Goal: Task Accomplishment & Management: Manage account settings

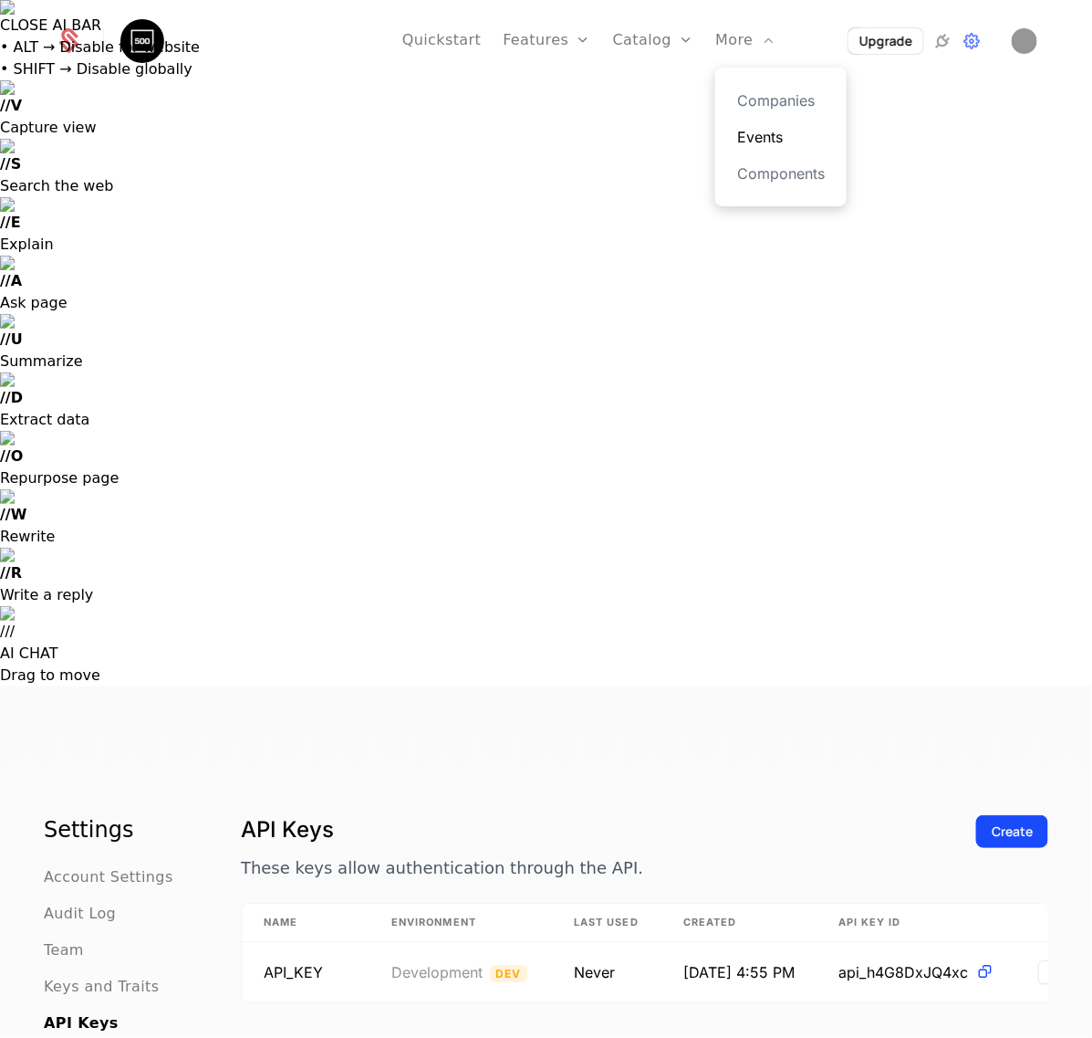
click at [757, 126] on link "Events" at bounding box center [781, 137] width 88 height 22
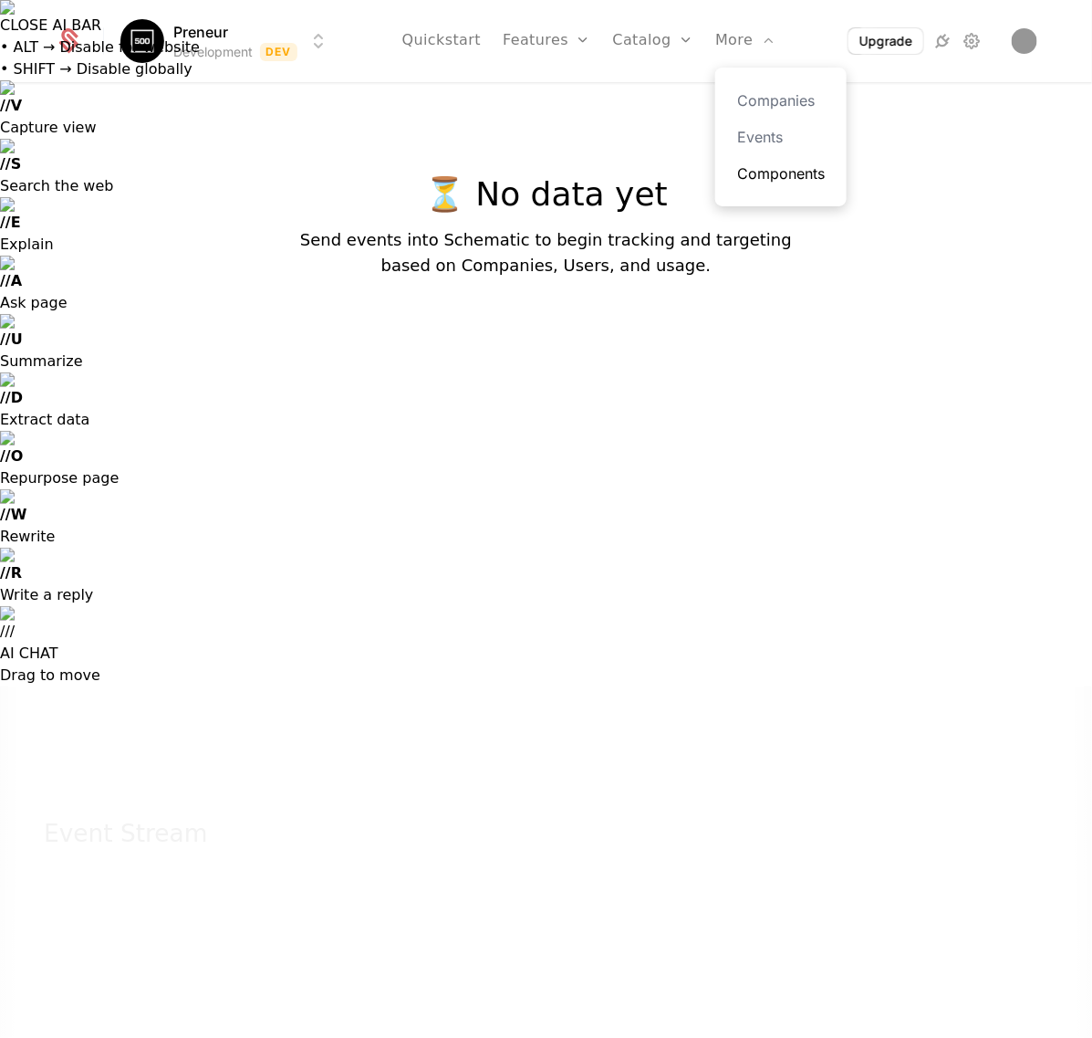
click at [758, 183] on link "Components" at bounding box center [781, 173] width 88 height 22
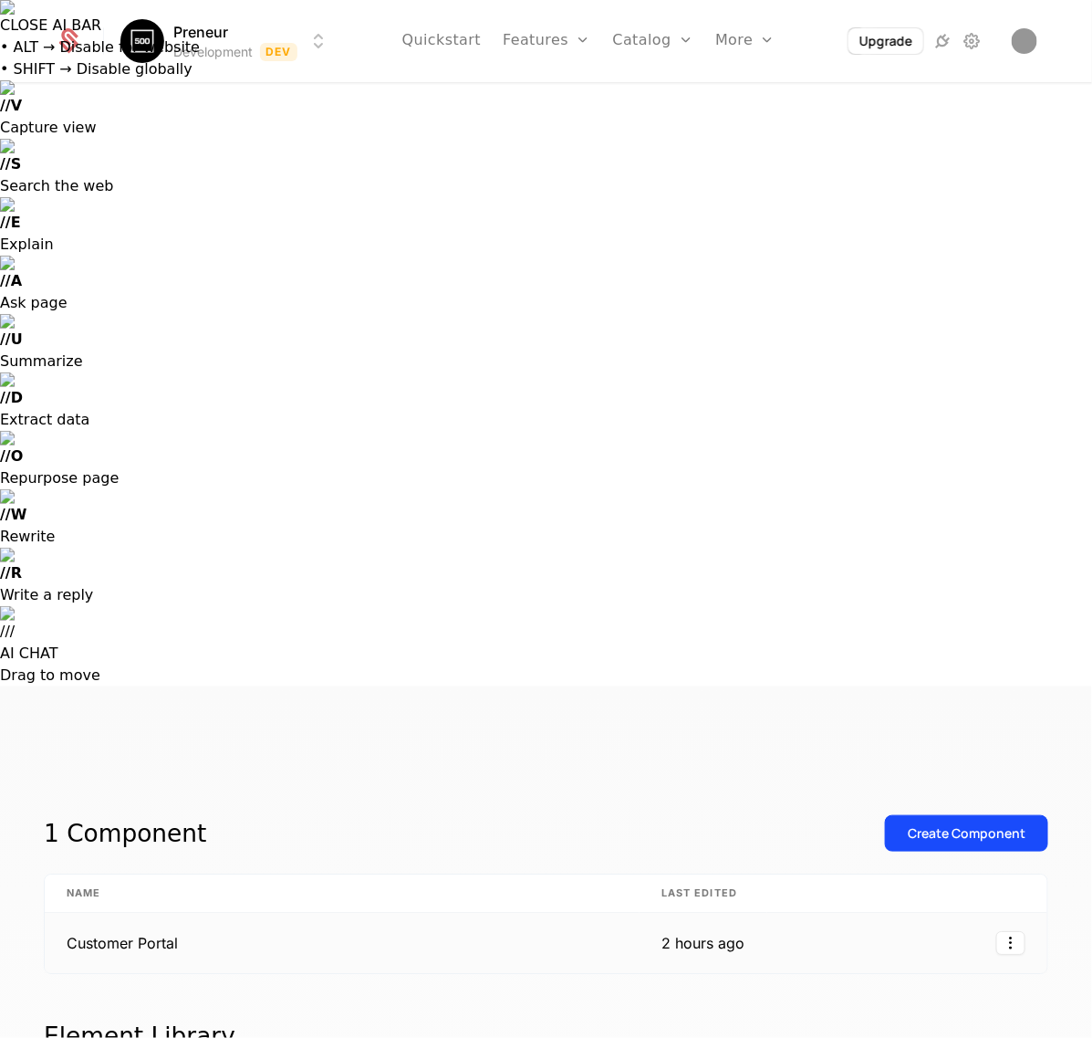
click at [149, 913] on td "Customer Portal" at bounding box center [342, 943] width 595 height 60
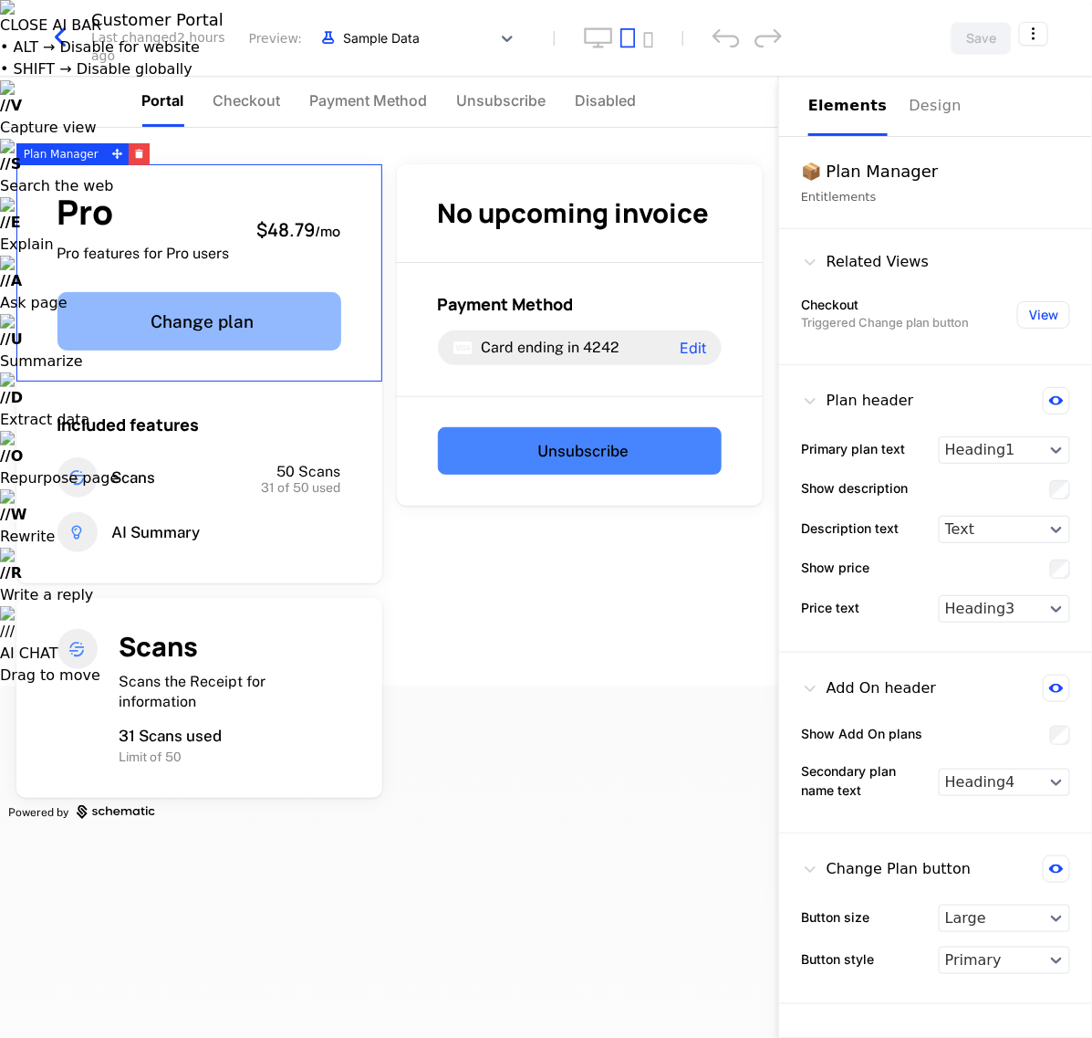
click at [245, 329] on button "Change plan" at bounding box center [199, 321] width 284 height 58
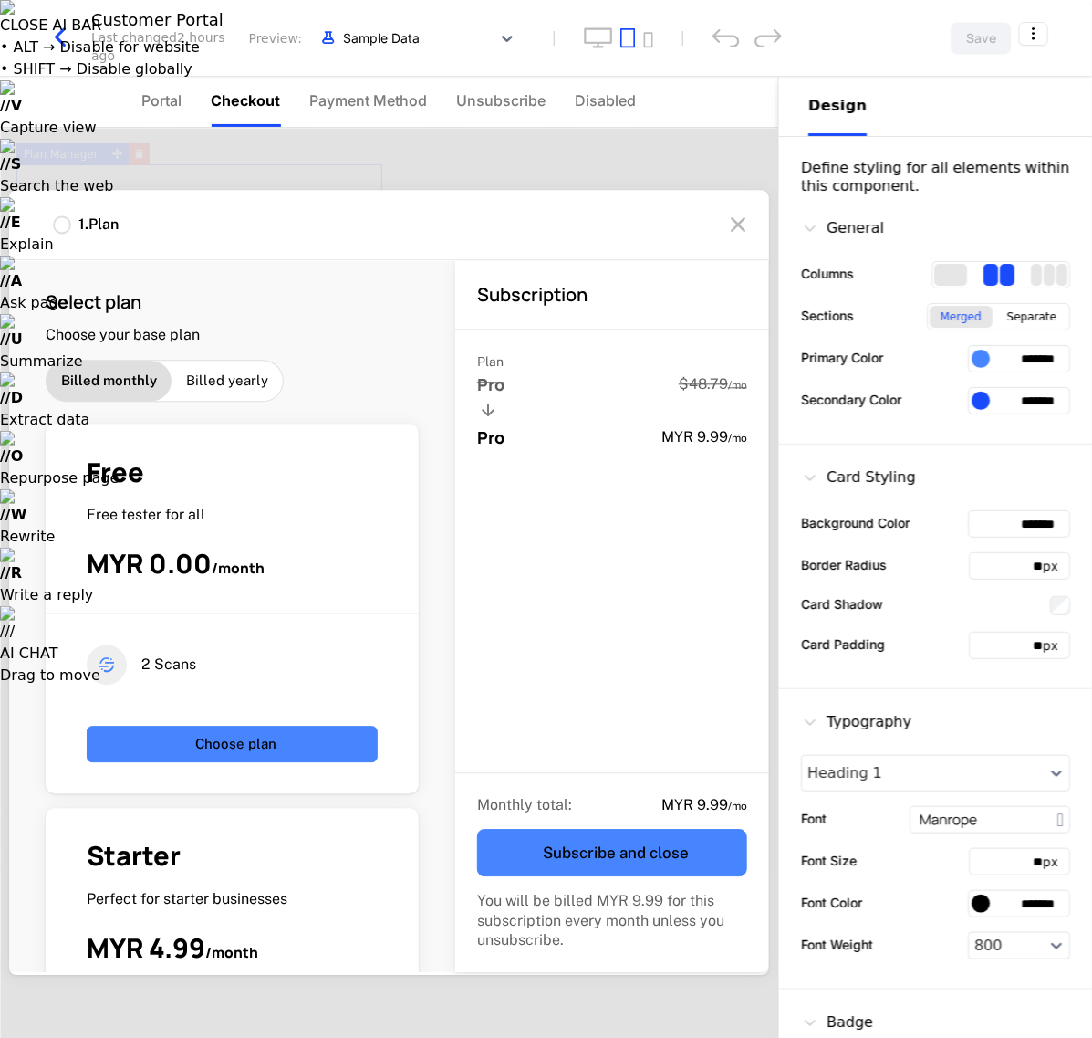
click at [269, 1014] on div "1 . Plan Select plan Choose your base plan Billed monthly Billed yearly Free Fr…" at bounding box center [389, 583] width 778 height 910
click at [356, 91] on span "Payment Method" at bounding box center [369, 100] width 118 height 22
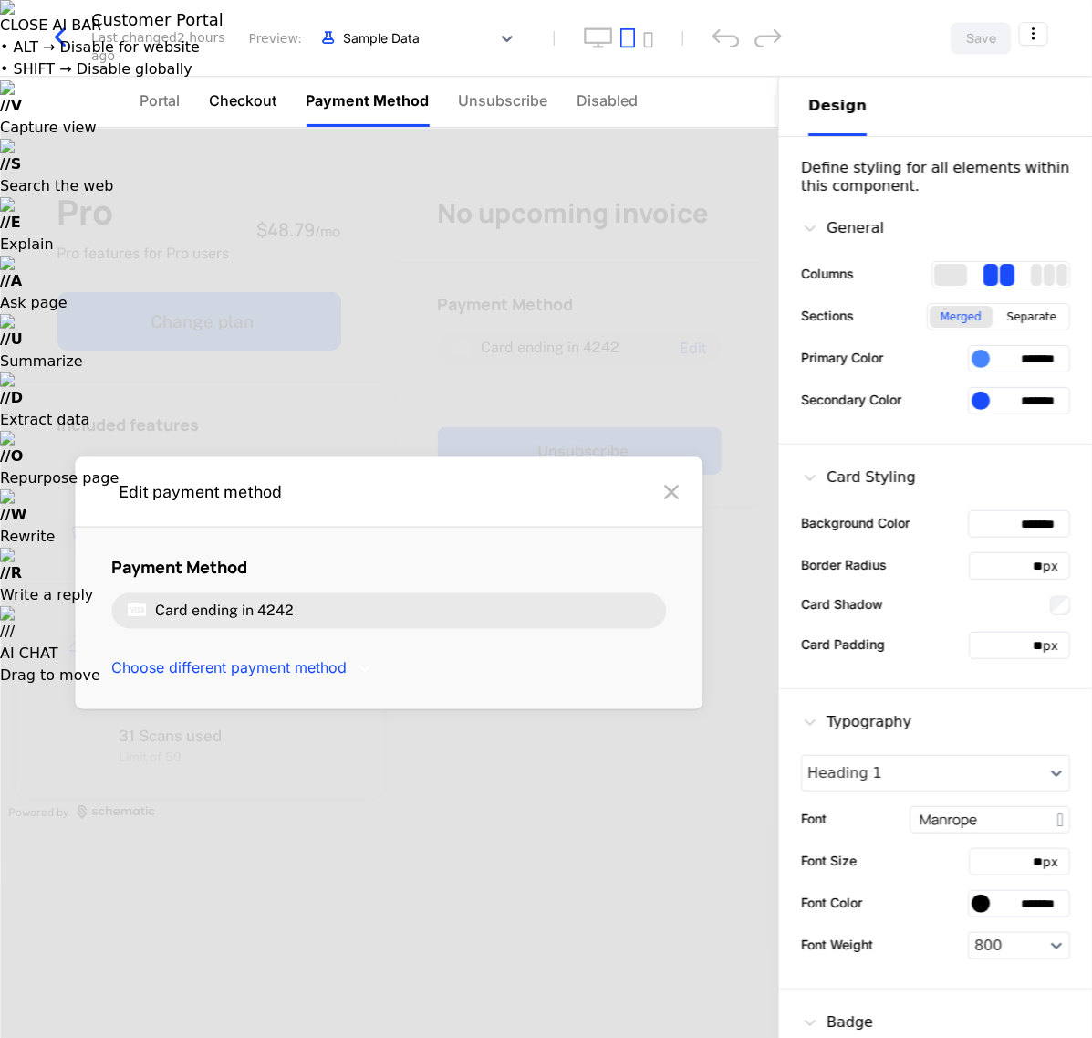
click at [253, 99] on span "Checkout" at bounding box center [244, 100] width 68 height 22
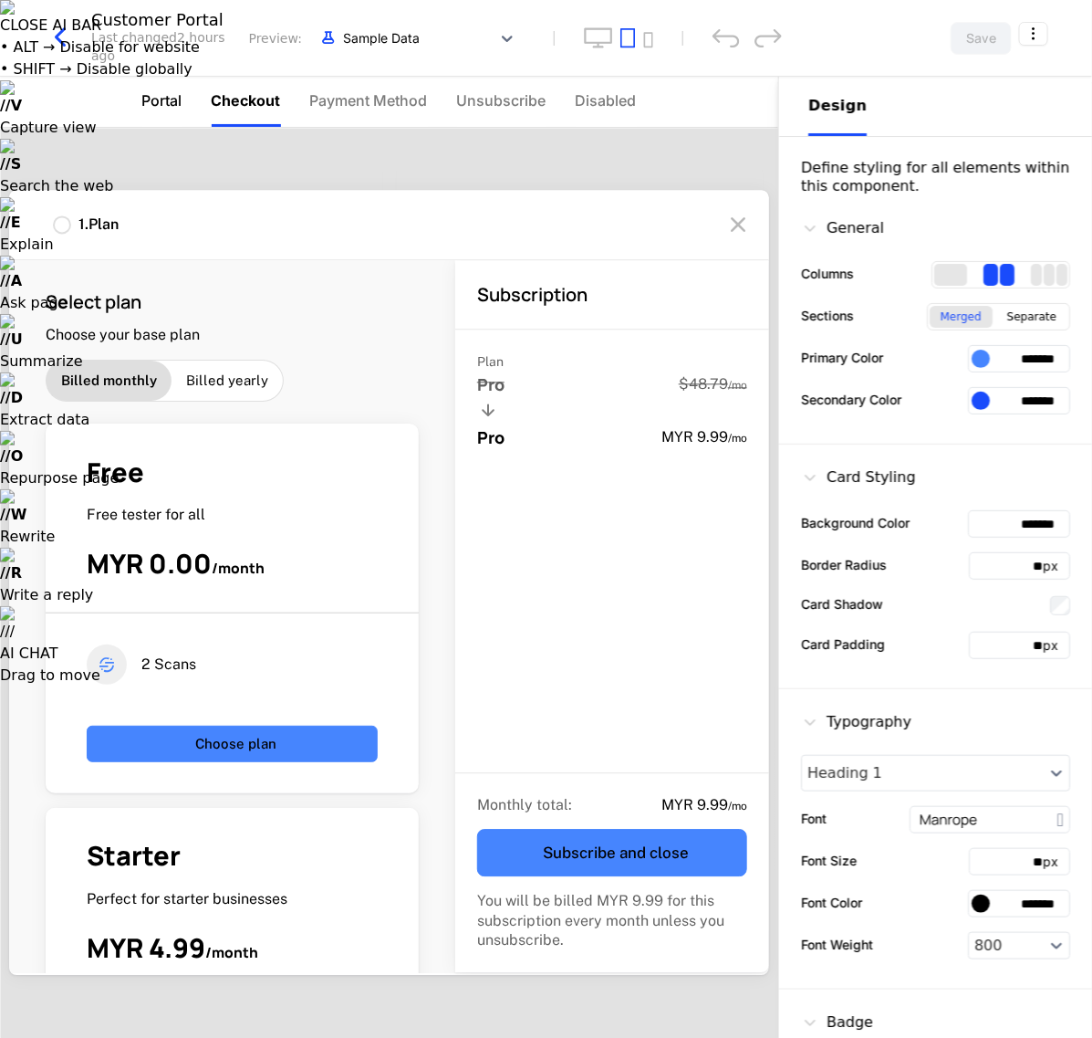
click at [161, 101] on span "Portal" at bounding box center [162, 100] width 40 height 22
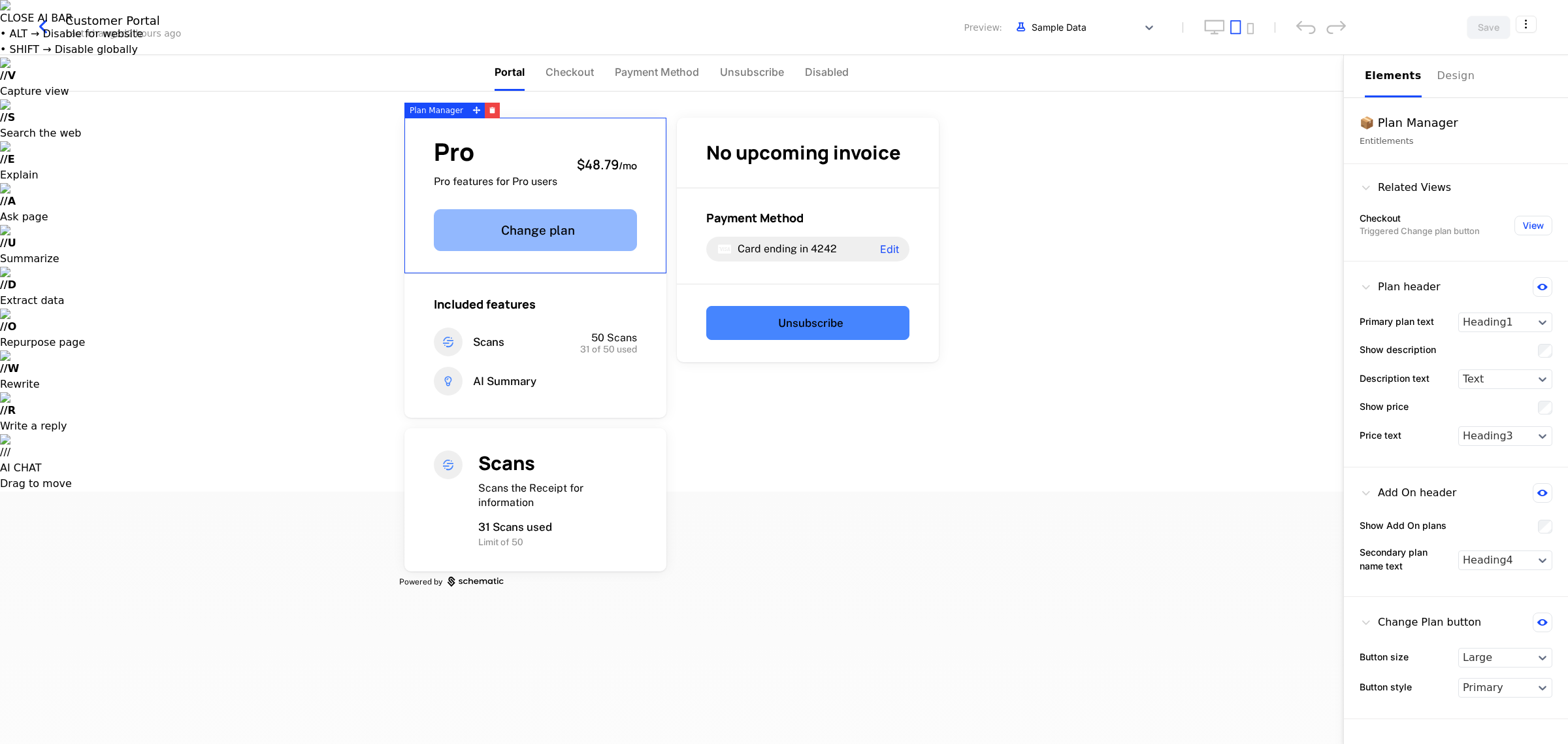
click at [589, 227] on button "Change plan" at bounding box center [536, 230] width 203 height 42
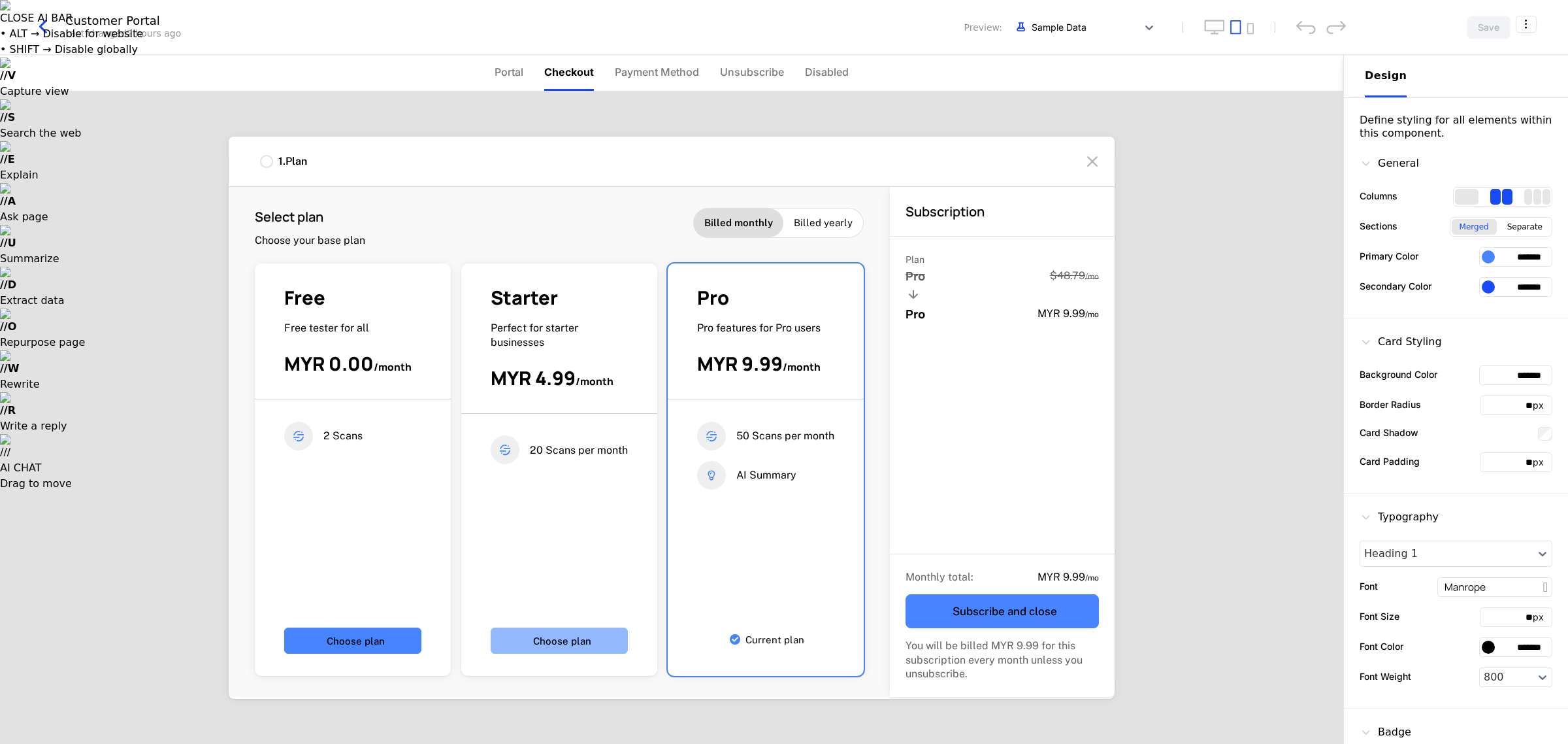
click at [580, 645] on button "Choose plan" at bounding box center [559, 640] width 137 height 26
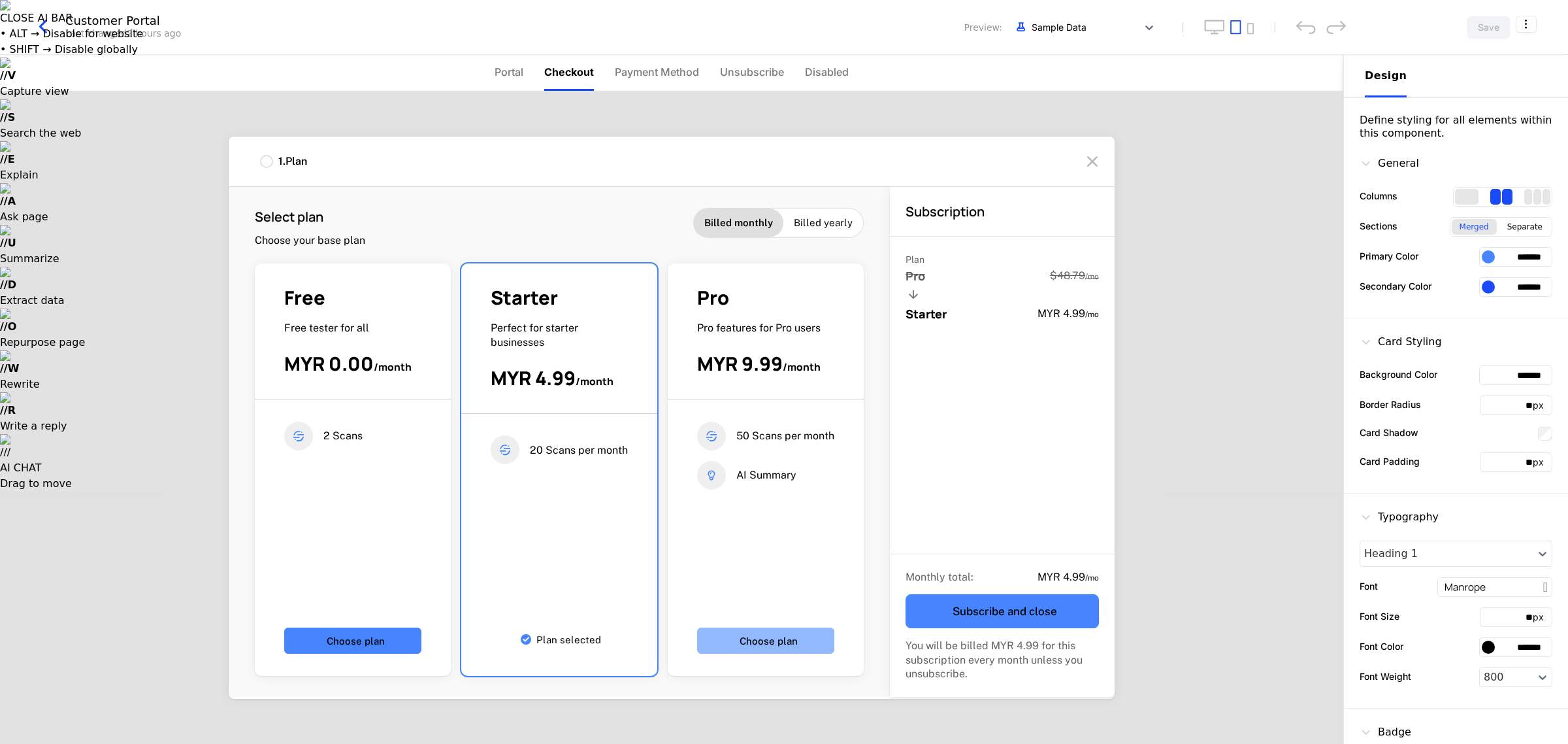
click at [781, 645] on button "Choose plan" at bounding box center [766, 640] width 137 height 26
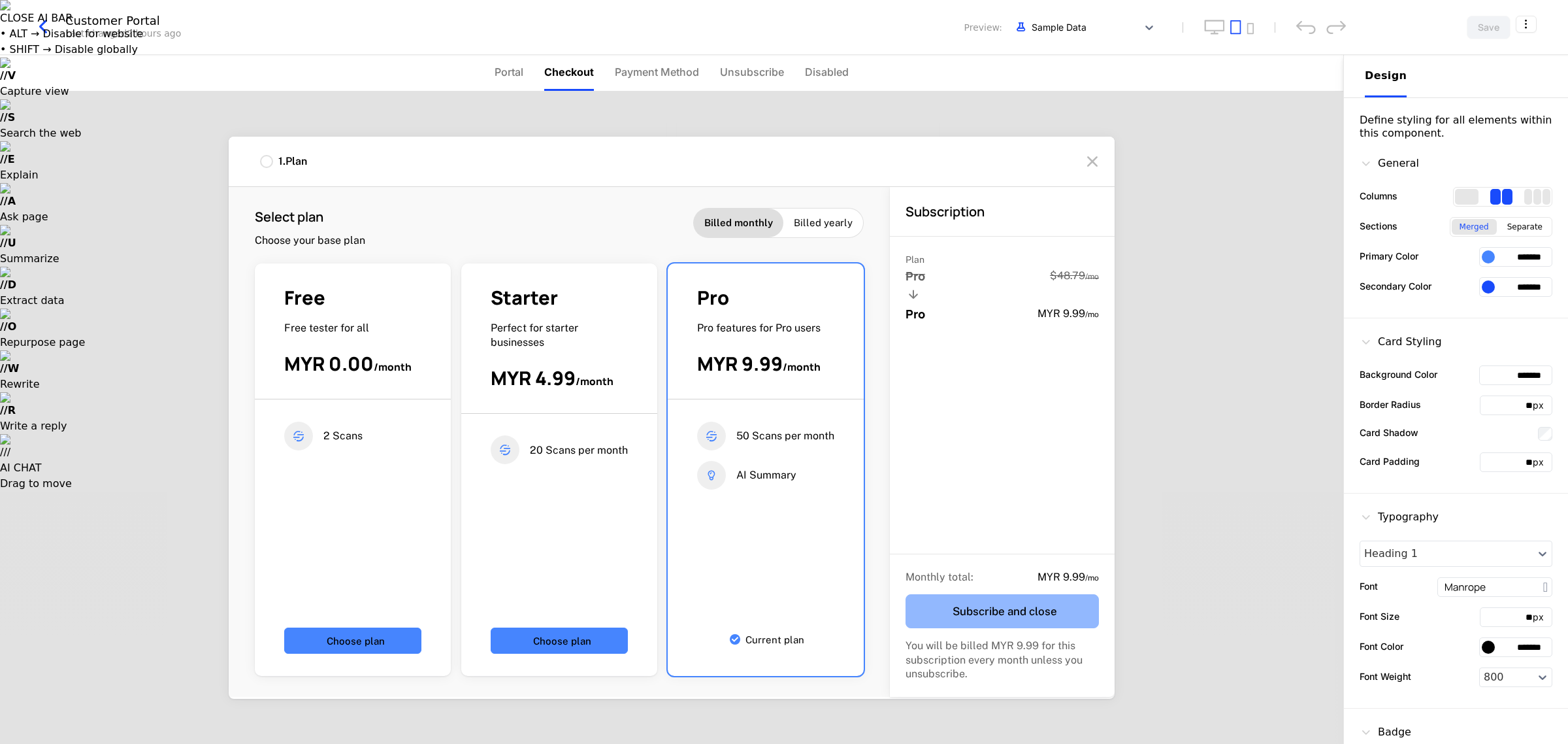
click at [781, 609] on button "Subscribe and close" at bounding box center [1002, 611] width 193 height 34
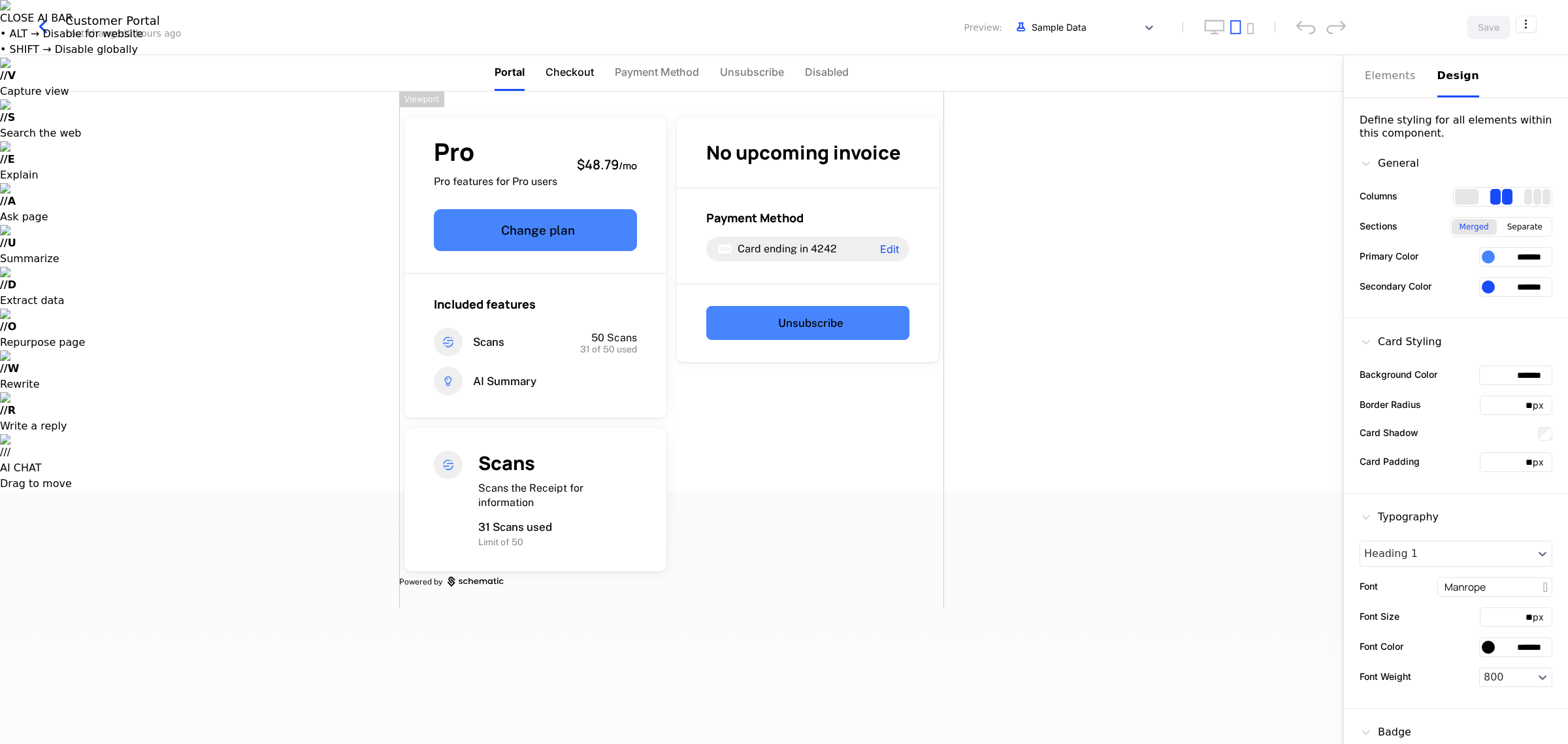
click at [572, 79] on span "Checkout" at bounding box center [570, 72] width 49 height 16
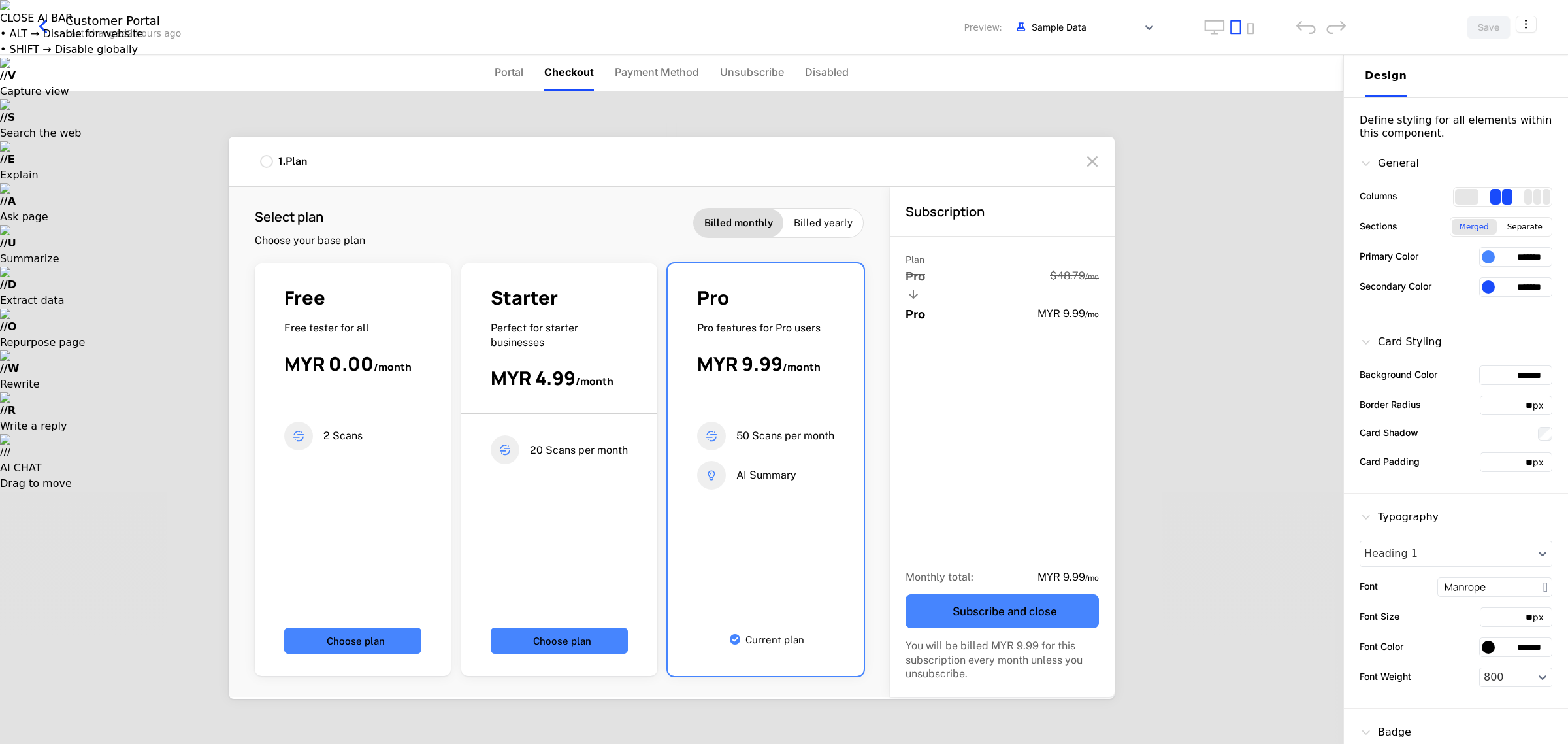
click at [781, 585] on div "Monthly total : MYR 9.99 / mo Subscribe and close You will be billed MYR 9.99 f…" at bounding box center [1002, 625] width 225 height 142
click at [727, 445] on div "50 Scans per month" at bounding box center [766, 436] width 137 height 29
click at [729, 475] on div "AI Summary" at bounding box center [747, 475] width 100 height 29
click at [654, 59] on li "Payment Method" at bounding box center [657, 73] width 84 height 36
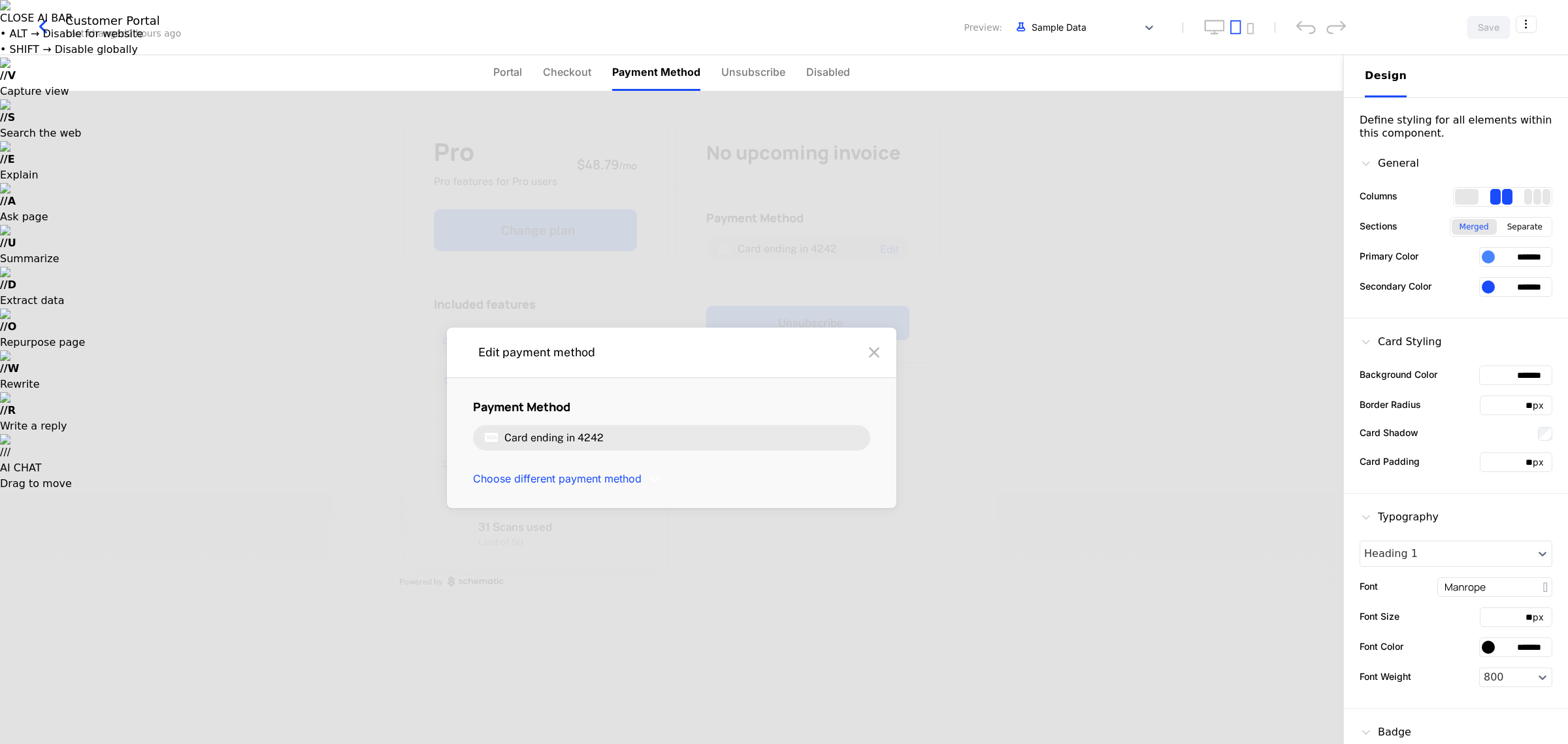
click at [554, 441] on span "Card ending in" at bounding box center [540, 437] width 71 height 12
click at [563, 477] on span "Choose different payment method" at bounding box center [557, 479] width 168 height 14
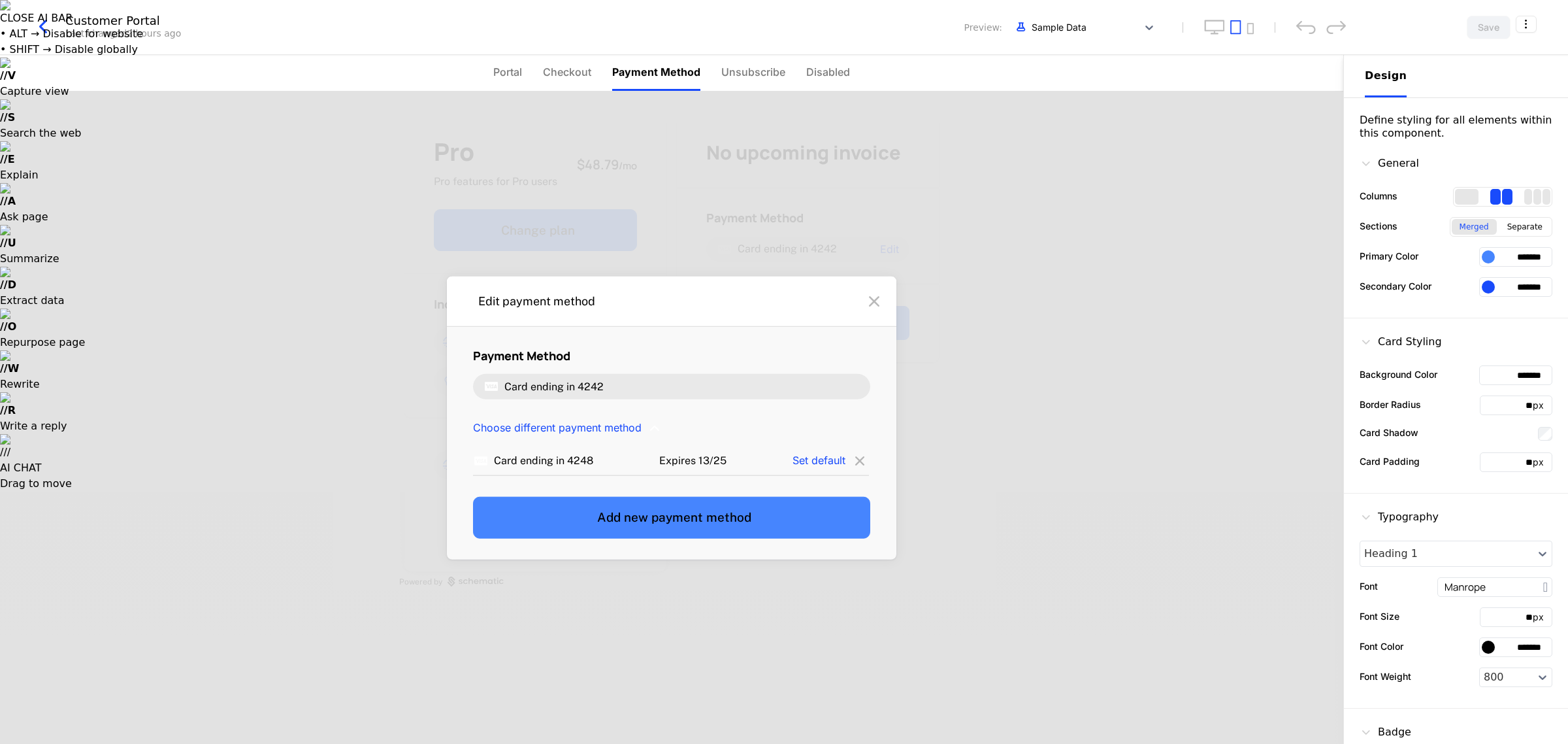
click at [571, 463] on span "4248" at bounding box center [580, 459] width 26 height 12
click at [601, 384] on span "4242" at bounding box center [591, 385] width 26 height 12
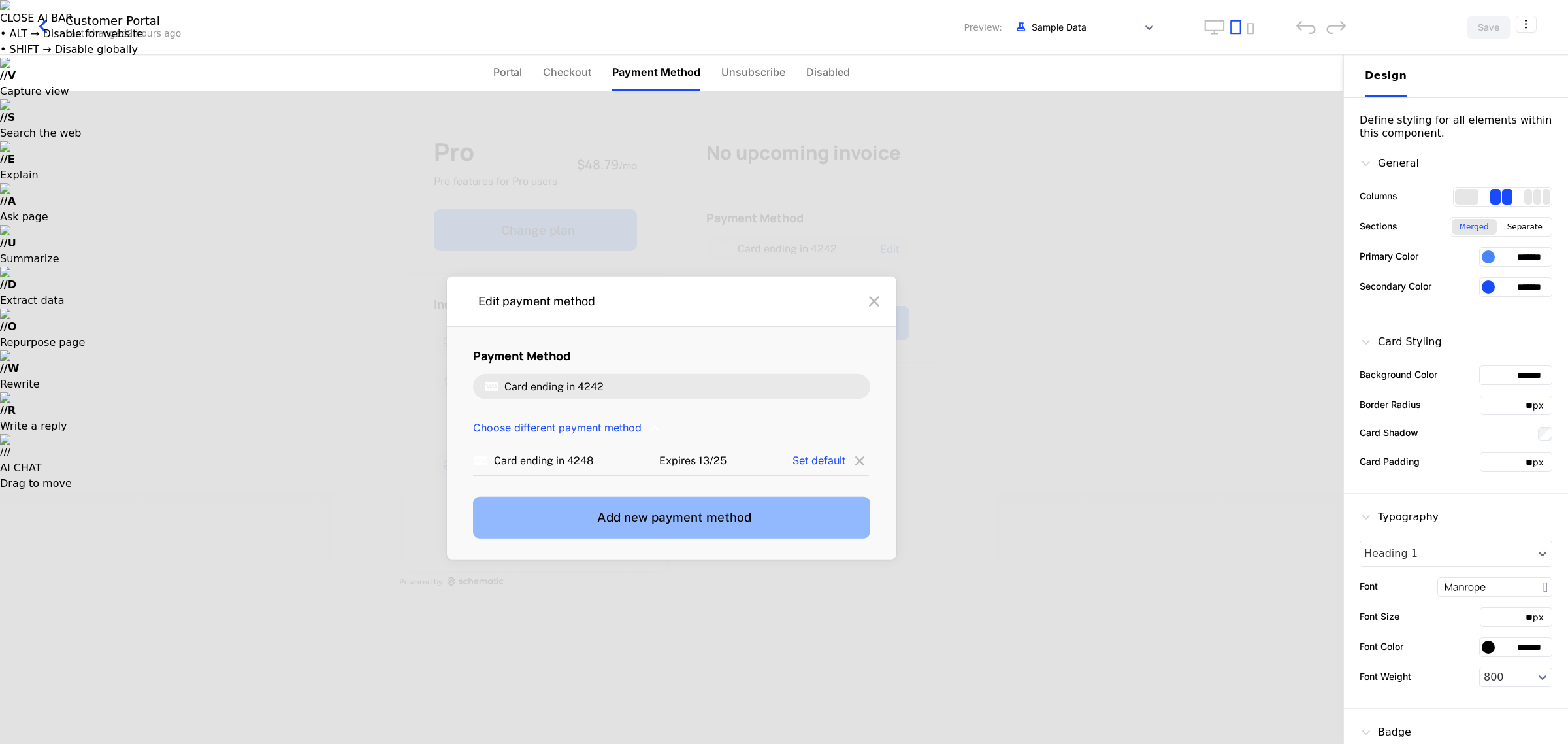
click at [583, 508] on button "Add new payment method" at bounding box center [672, 517] width 397 height 42
click at [742, 515] on button "Add new payment method" at bounding box center [672, 517] width 397 height 42
click at [577, 517] on button "Add new payment method" at bounding box center [672, 517] width 397 height 42
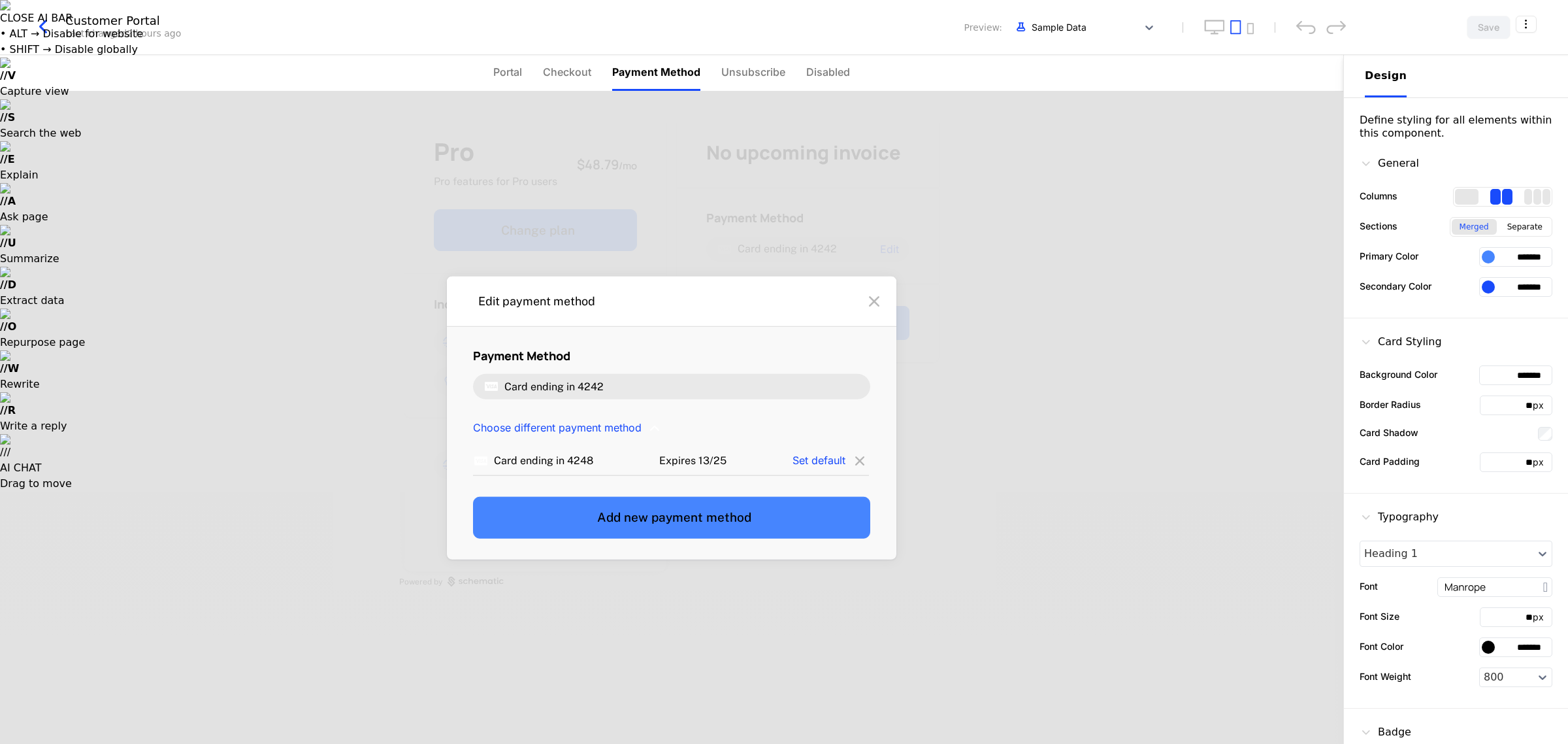
click at [781, 464] on icon at bounding box center [860, 460] width 19 height 19
click at [781, 461] on icon at bounding box center [860, 460] width 19 height 19
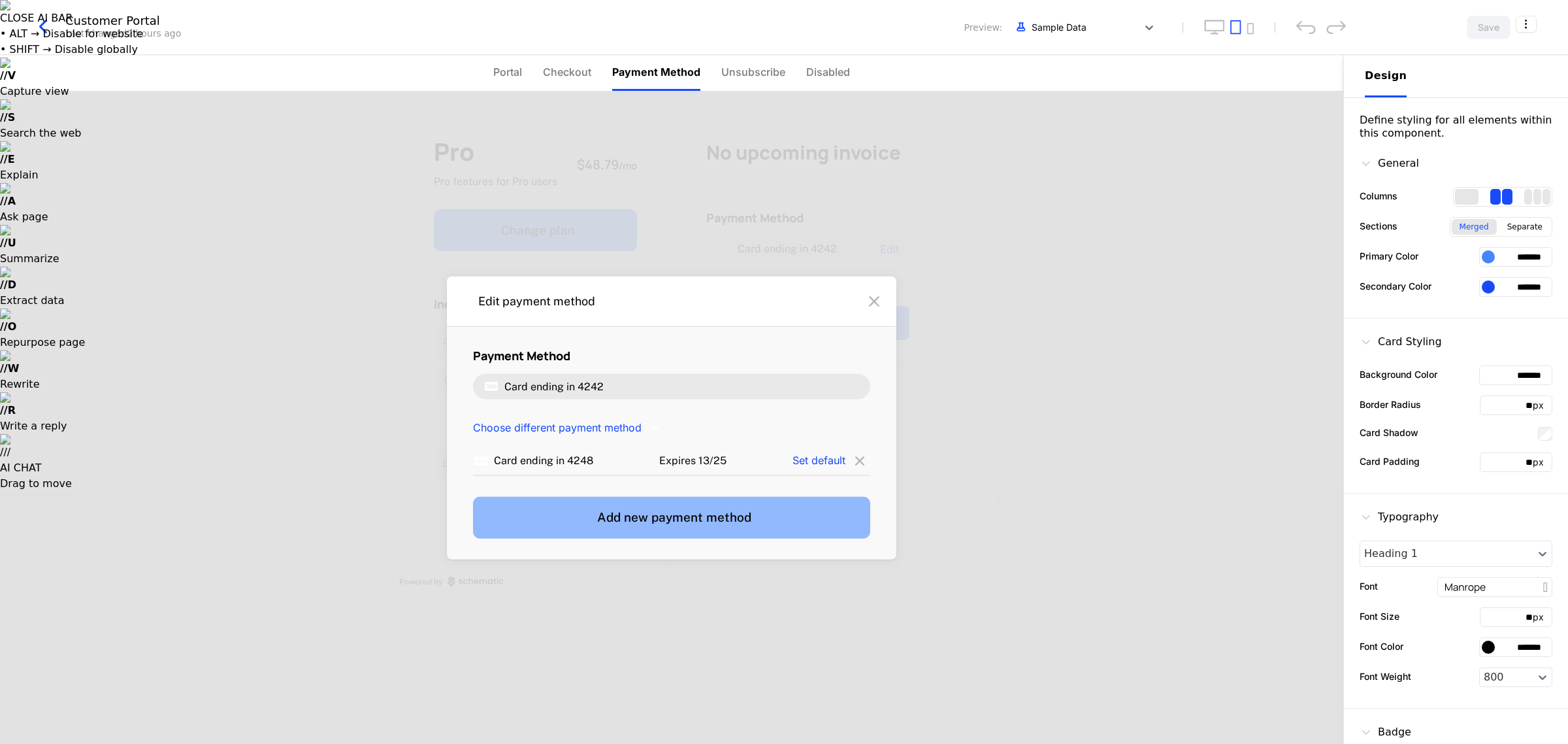
click at [695, 517] on button "Add new payment method" at bounding box center [672, 517] width 397 height 42
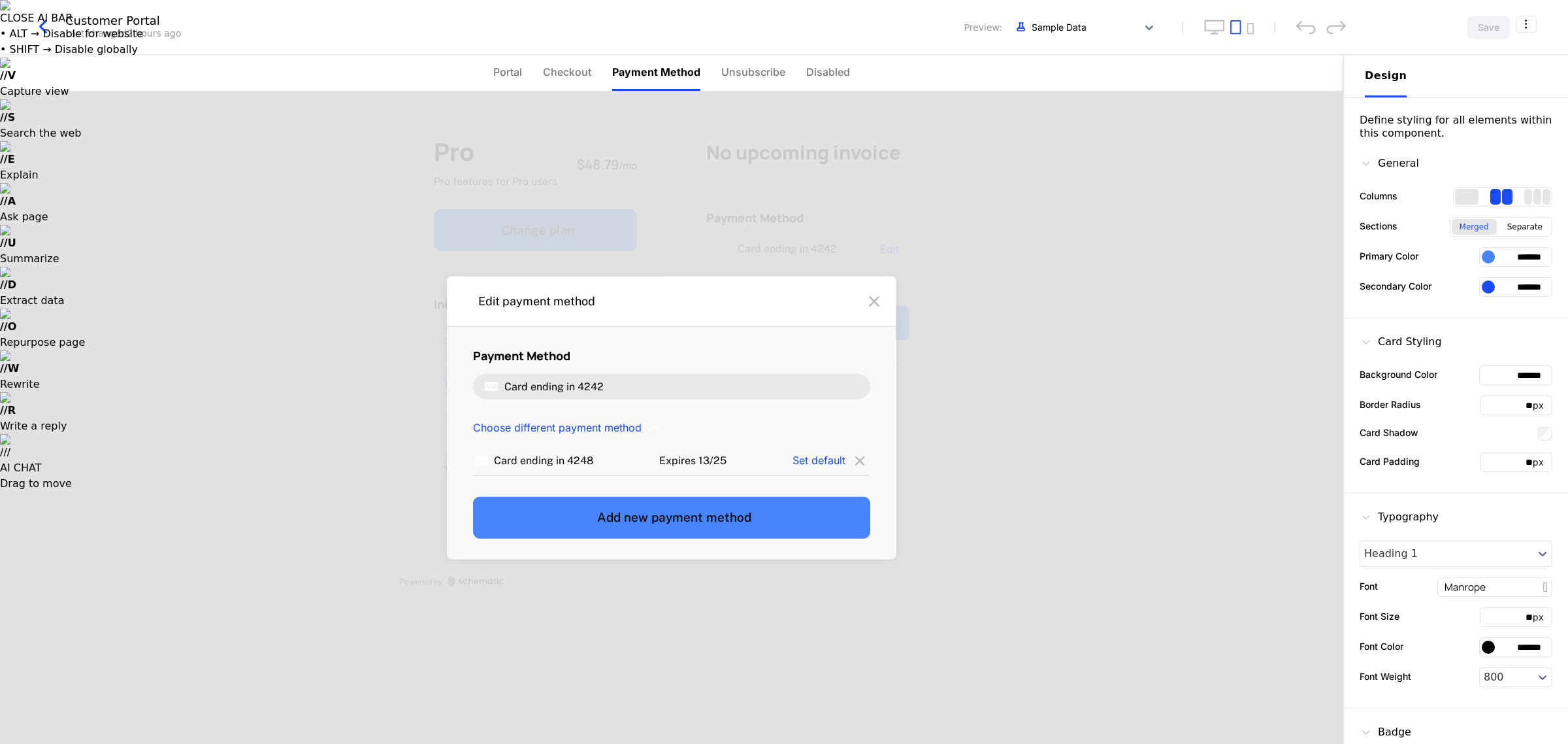
click at [781, 309] on icon at bounding box center [873, 301] width 21 height 21
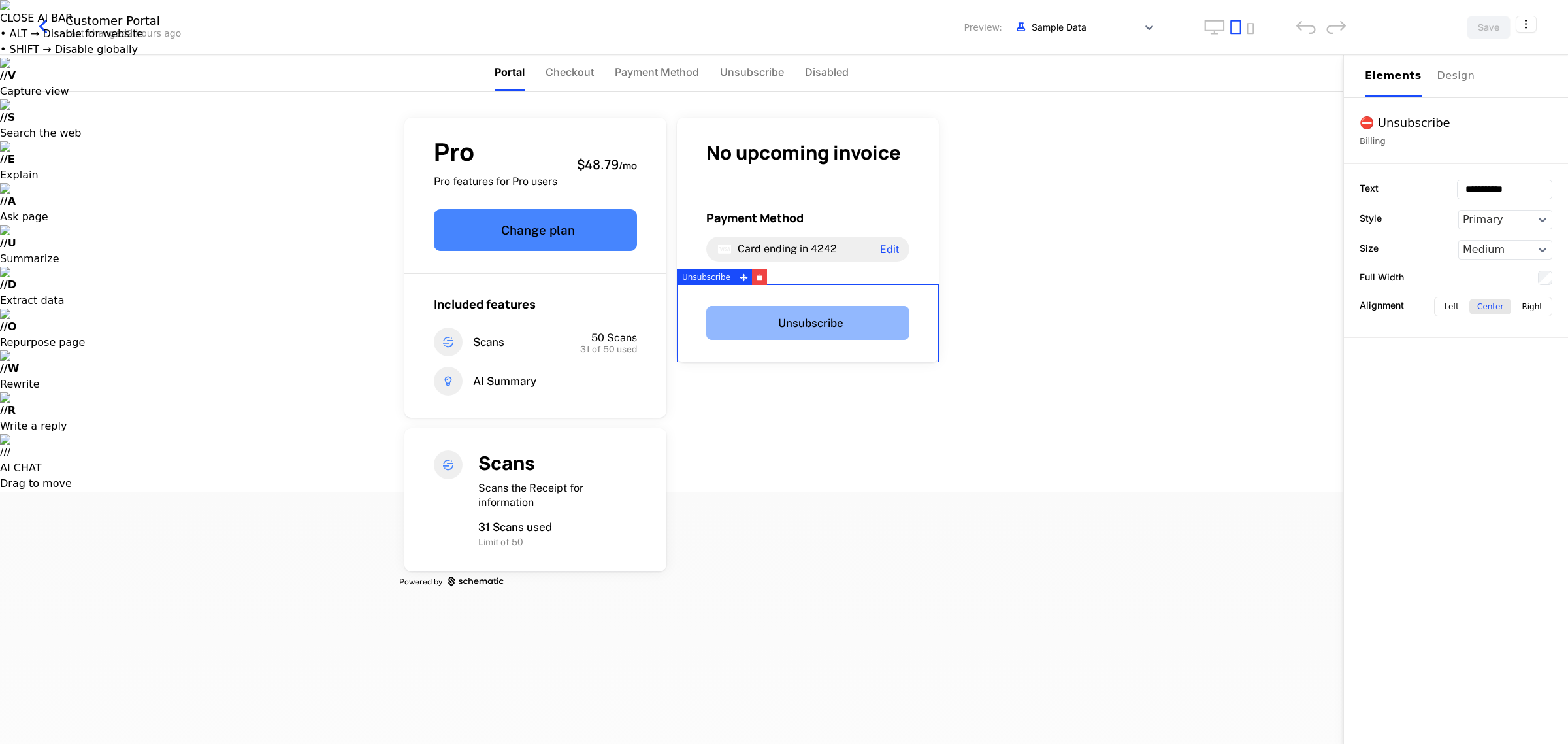
click at [781, 334] on button "Unsubscribe" at bounding box center [808, 322] width 203 height 34
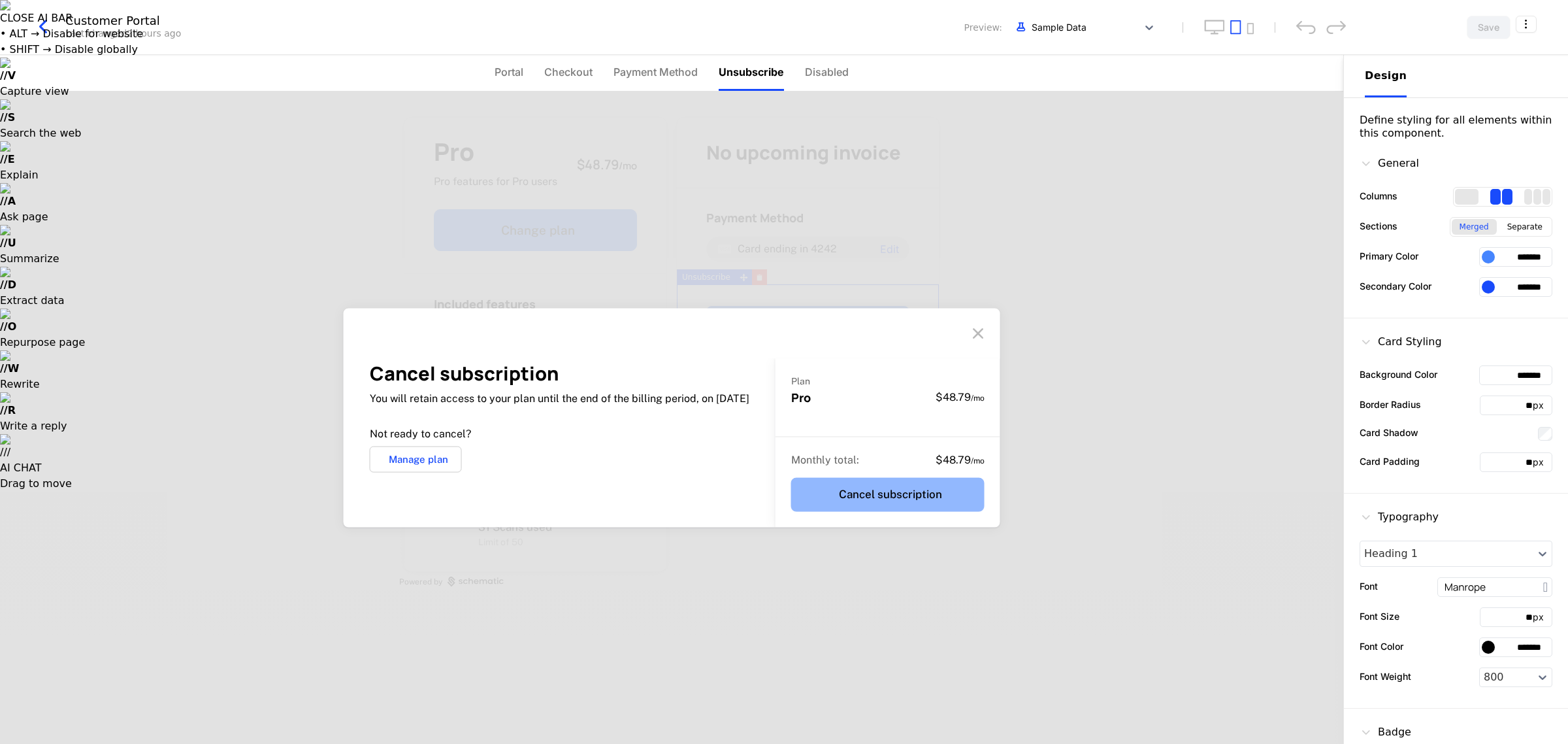
click at [781, 498] on button "Cancel subscription" at bounding box center [888, 493] width 193 height 34
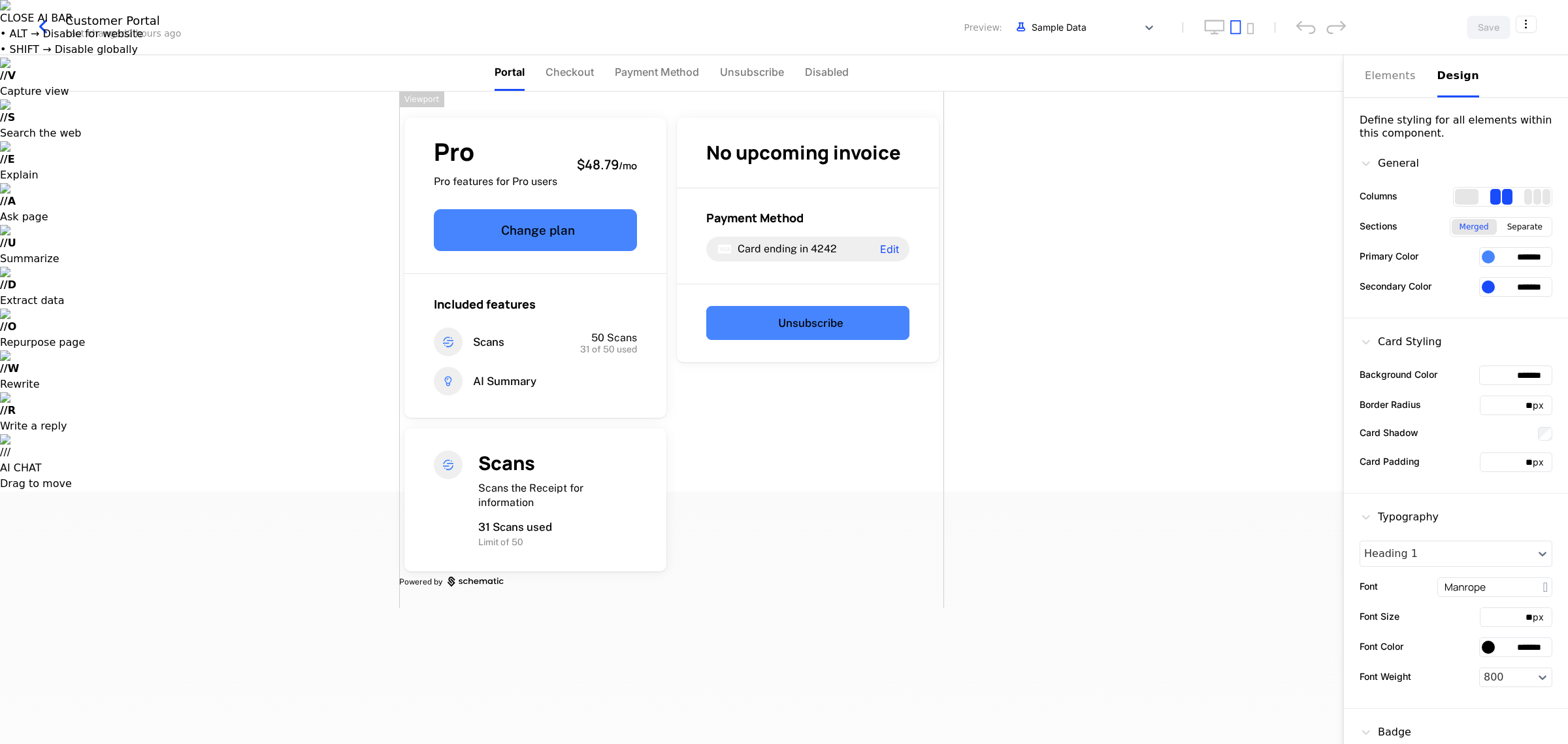
click at [507, 72] on span "Portal" at bounding box center [510, 72] width 30 height 16
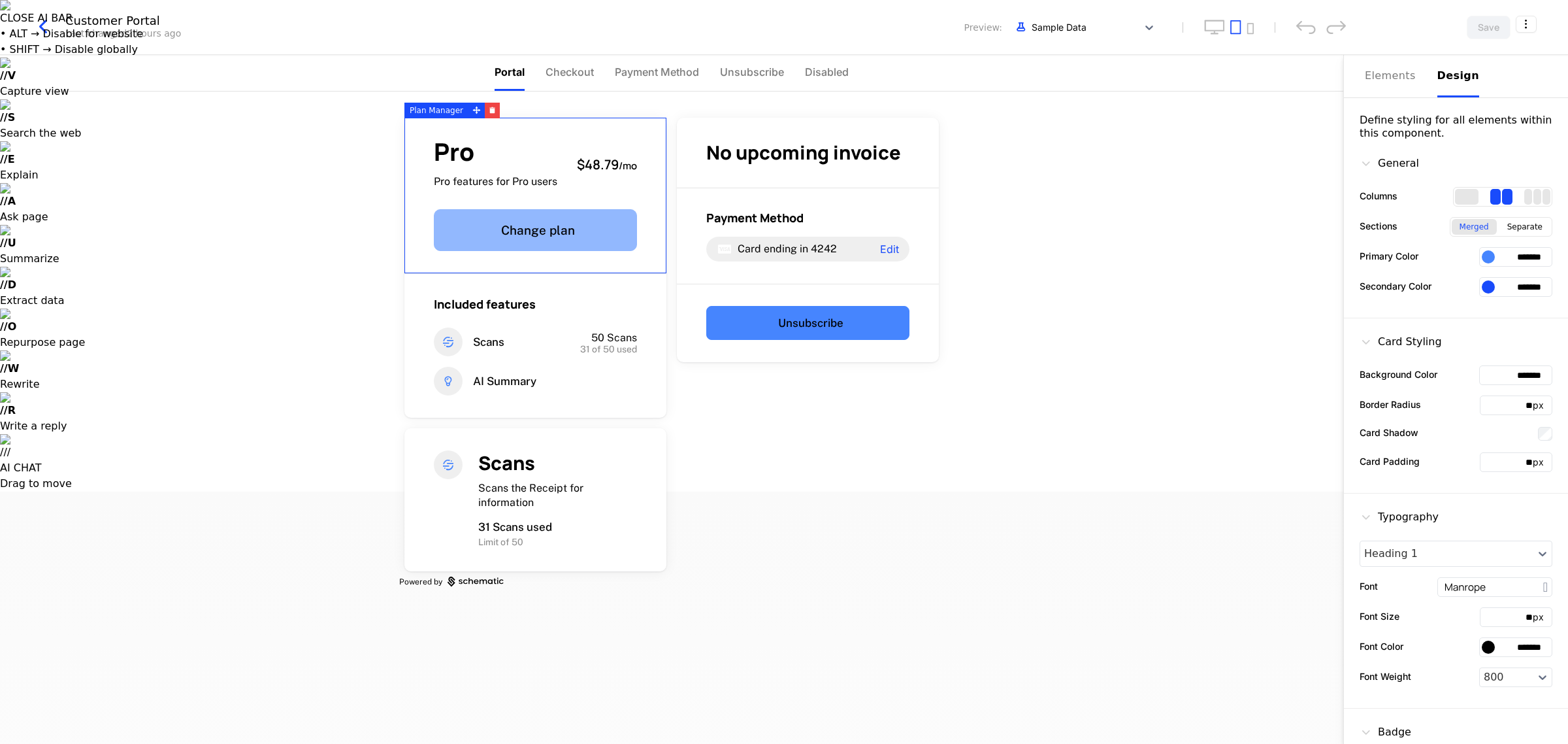
click at [531, 236] on button "Change plan" at bounding box center [536, 230] width 203 height 42
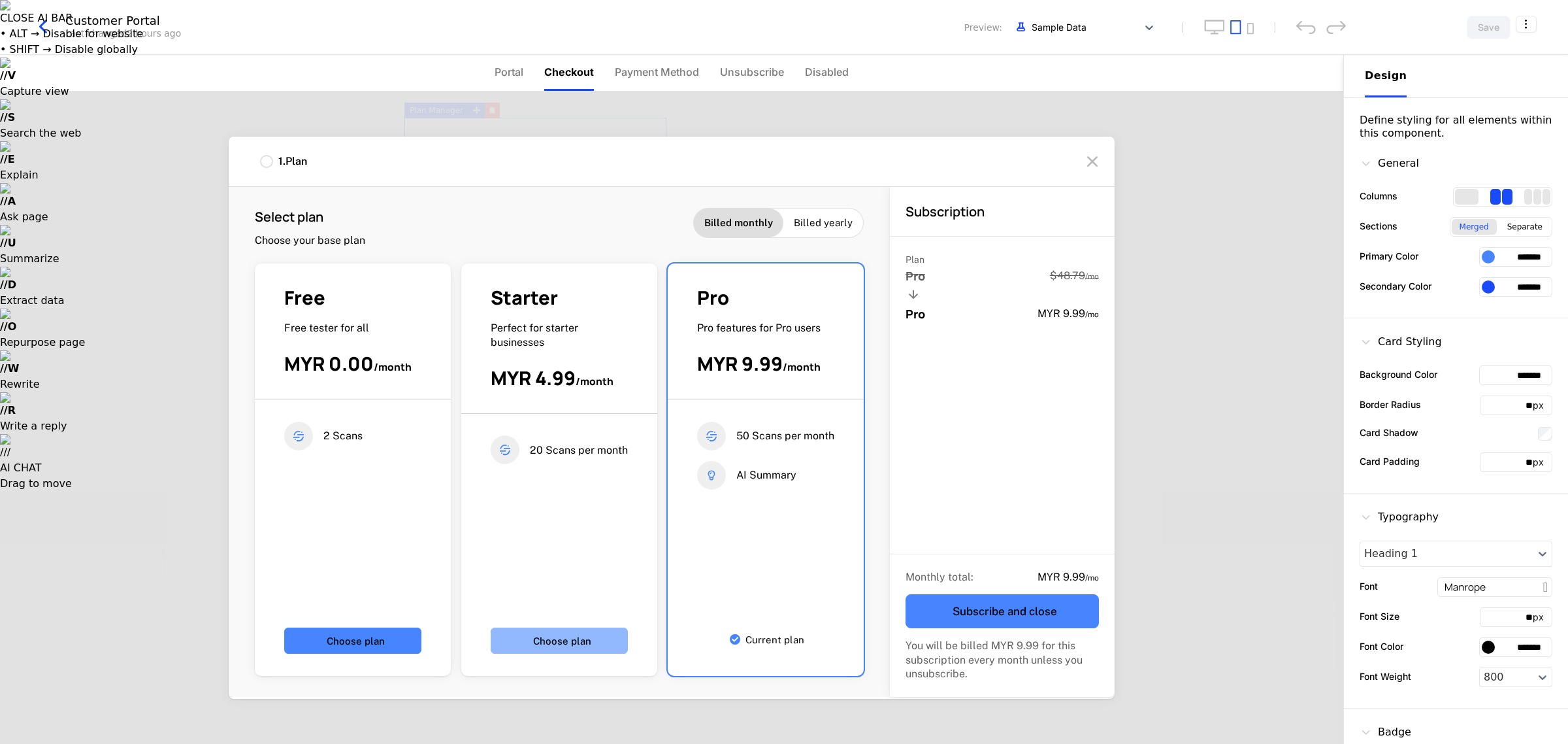
click at [534, 639] on button "Choose plan" at bounding box center [559, 640] width 137 height 26
